Goal: Find contact information: Find contact information

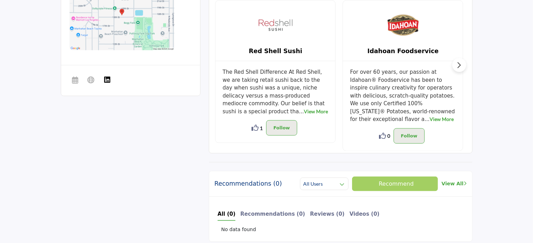
scroll to position [210, 0]
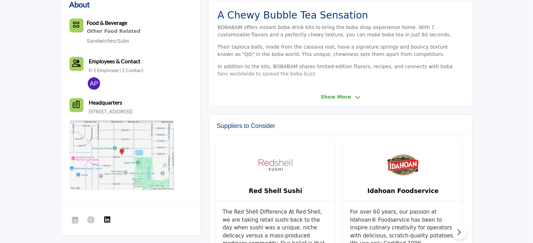
click at [117, 69] on p "0-1 Employee | 1 Contact" at bounding box center [116, 70] width 54 height 7
click at [134, 67] on p "0-1 Employee | 1 Contact" at bounding box center [116, 70] width 54 height 7
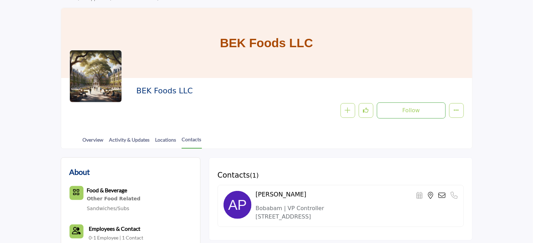
scroll to position [140, 0]
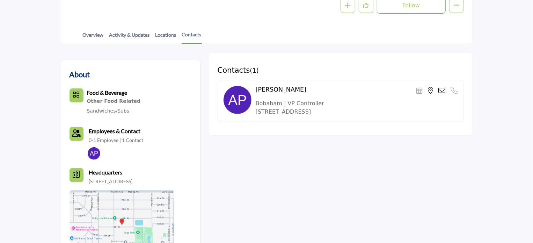
click at [244, 95] on img at bounding box center [237, 100] width 28 height 28
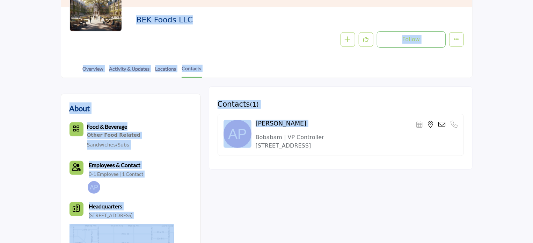
drag, startPoint x: 440, startPoint y: 88, endPoint x: 243, endPoint y: -3, distance: 216.5
click at [243, 0] on html "Browse nacufs.org Invite Suppliers RFPs Contact Us" at bounding box center [266, 182] width 533 height 576
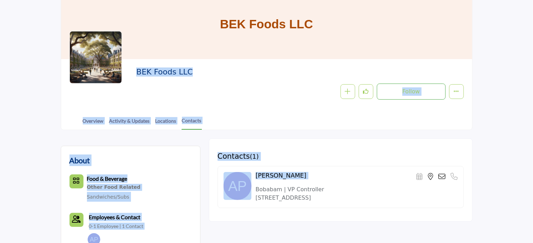
click at [443, 175] on icon at bounding box center [442, 176] width 7 height 7
